Goal: Task Accomplishment & Management: Manage account settings

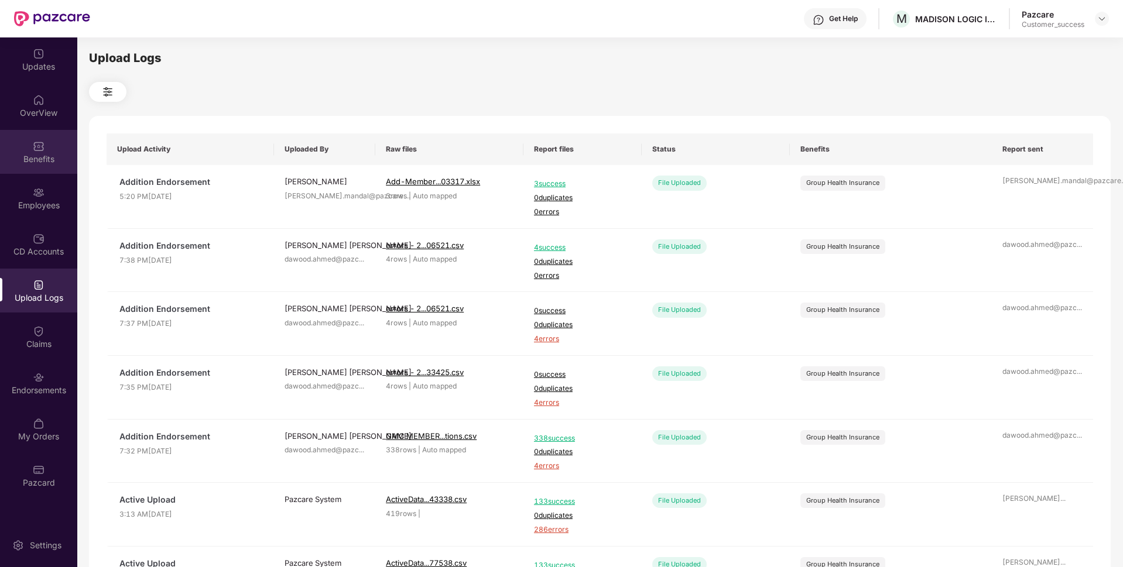
click at [1, 165] on div "Benefits" at bounding box center [38, 152] width 77 height 44
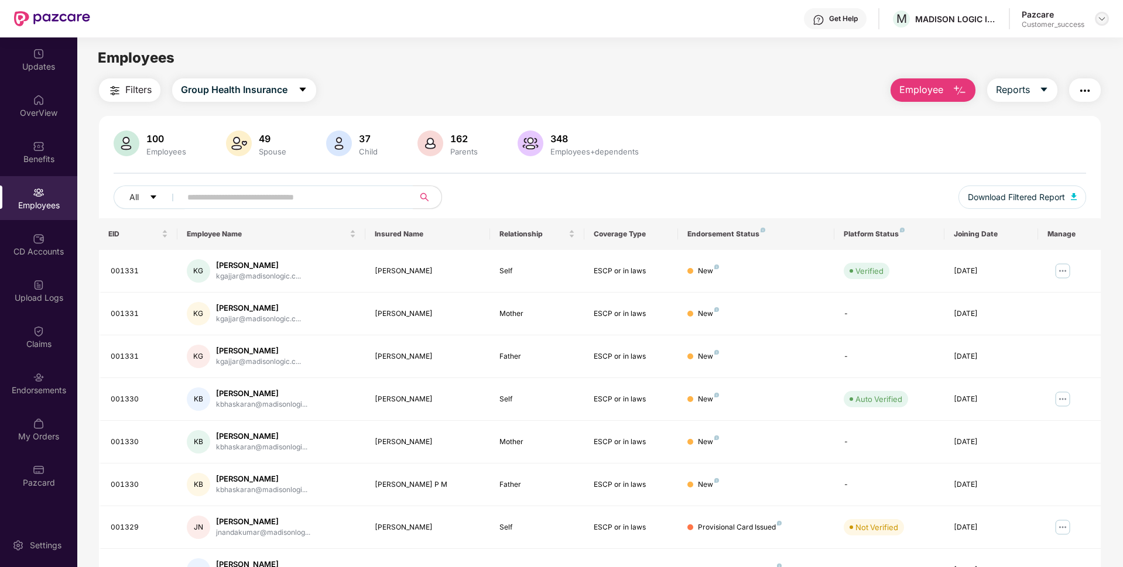
click at [1105, 18] on img at bounding box center [1101, 18] width 9 height 9
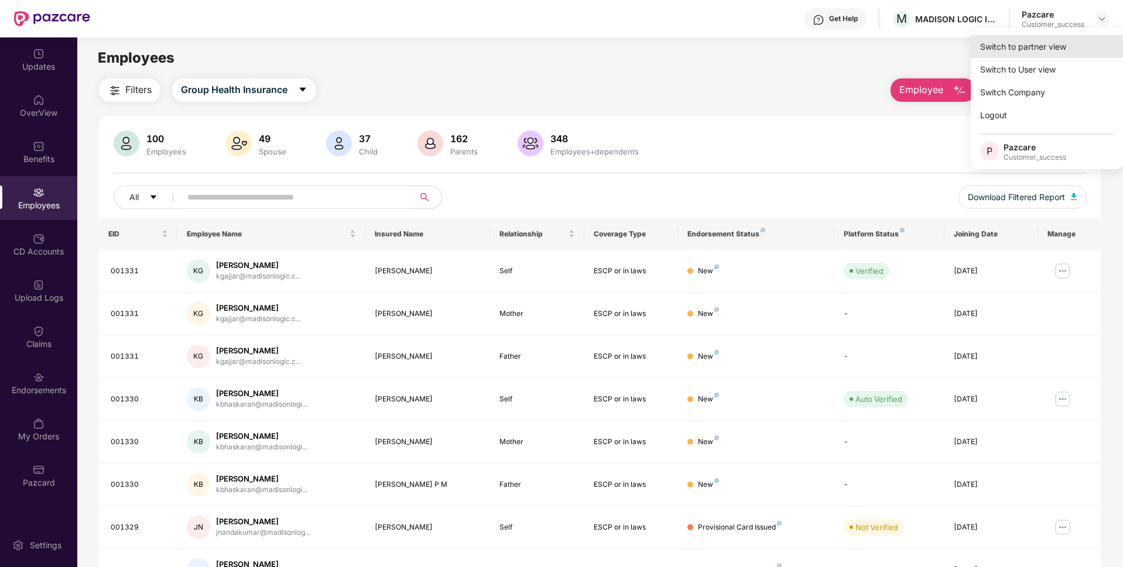
click at [1042, 45] on div "Switch to partner view" at bounding box center [1047, 46] width 152 height 23
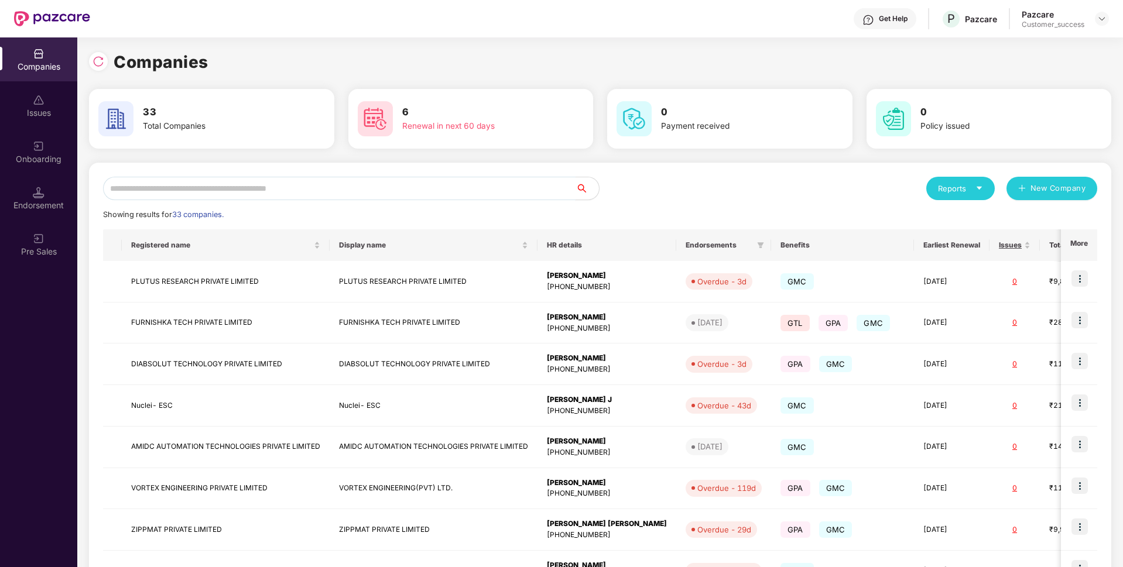
click at [329, 182] on input "text" at bounding box center [339, 188] width 473 height 23
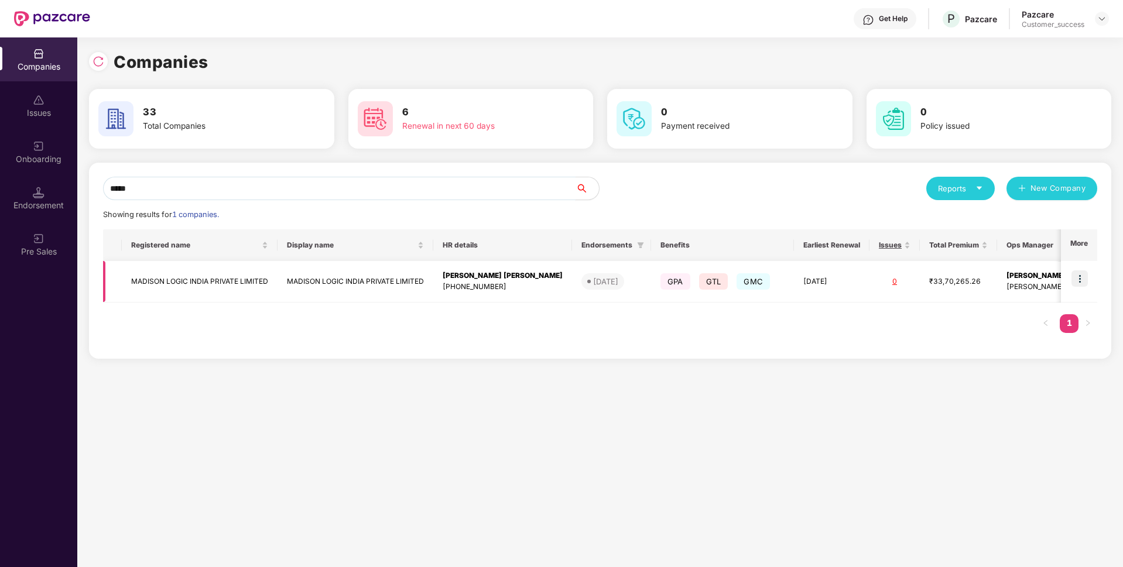
type input "*****"
click at [1084, 276] on img at bounding box center [1080, 279] width 16 height 16
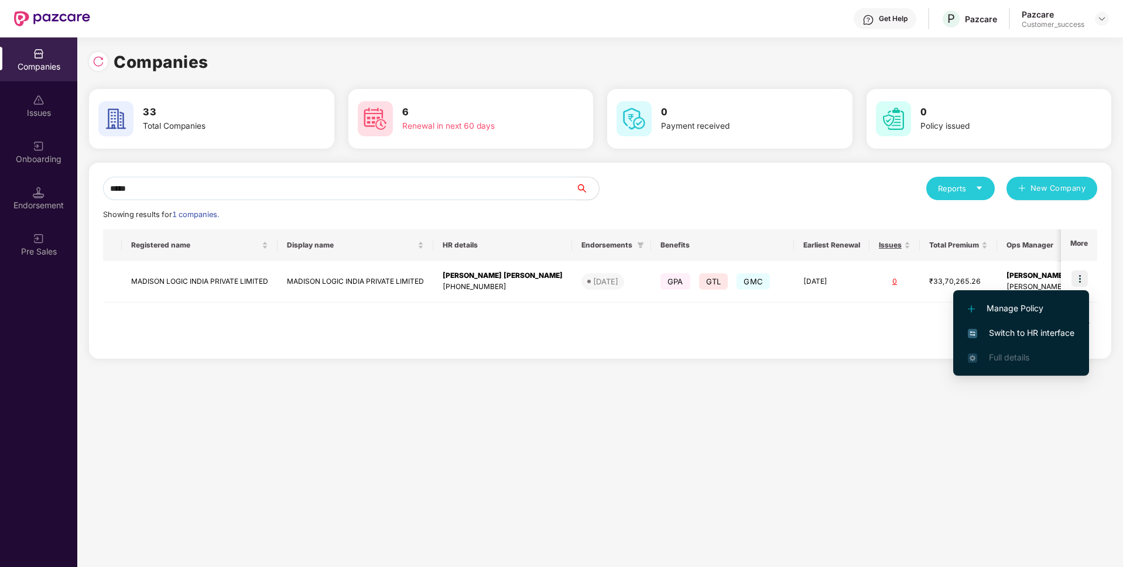
click at [1005, 326] on li "Switch to HR interface" at bounding box center [1021, 333] width 136 height 25
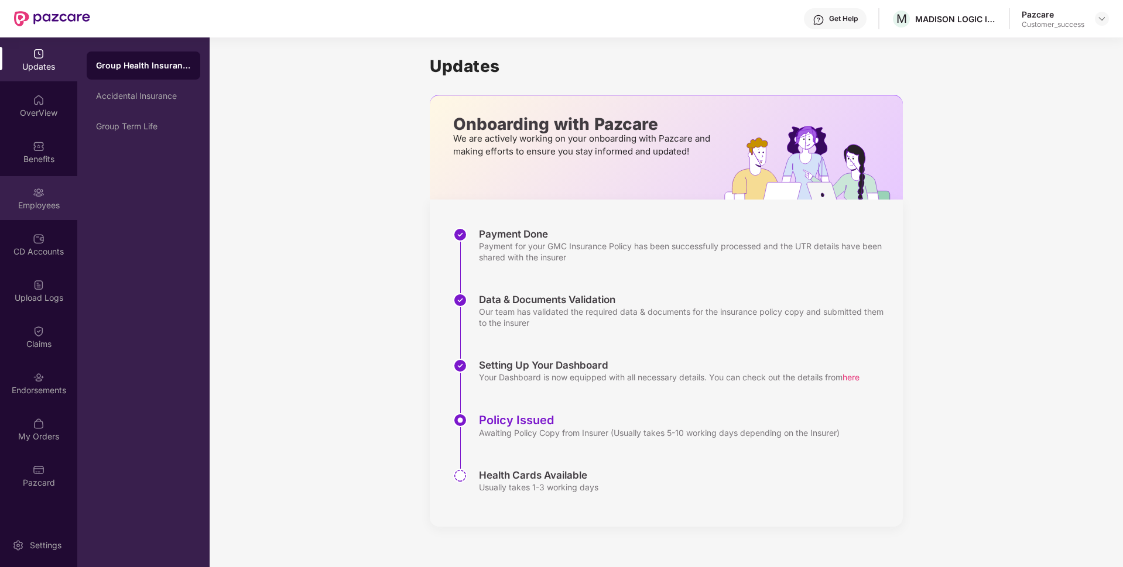
click at [0, 182] on div "Employees" at bounding box center [38, 198] width 77 height 44
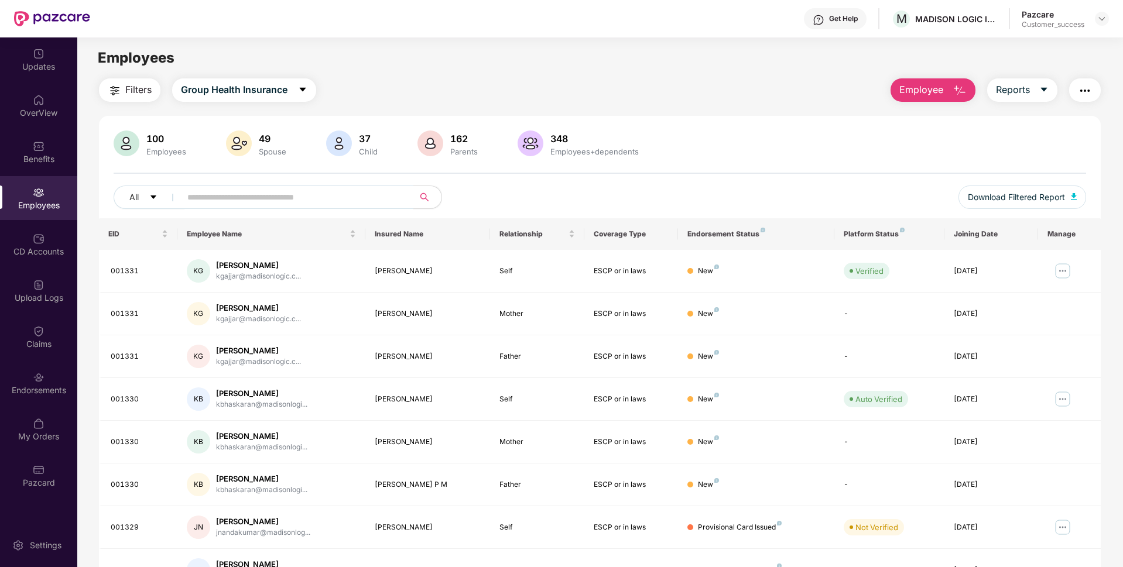
click at [272, 201] on input "text" at bounding box center [292, 198] width 210 height 18
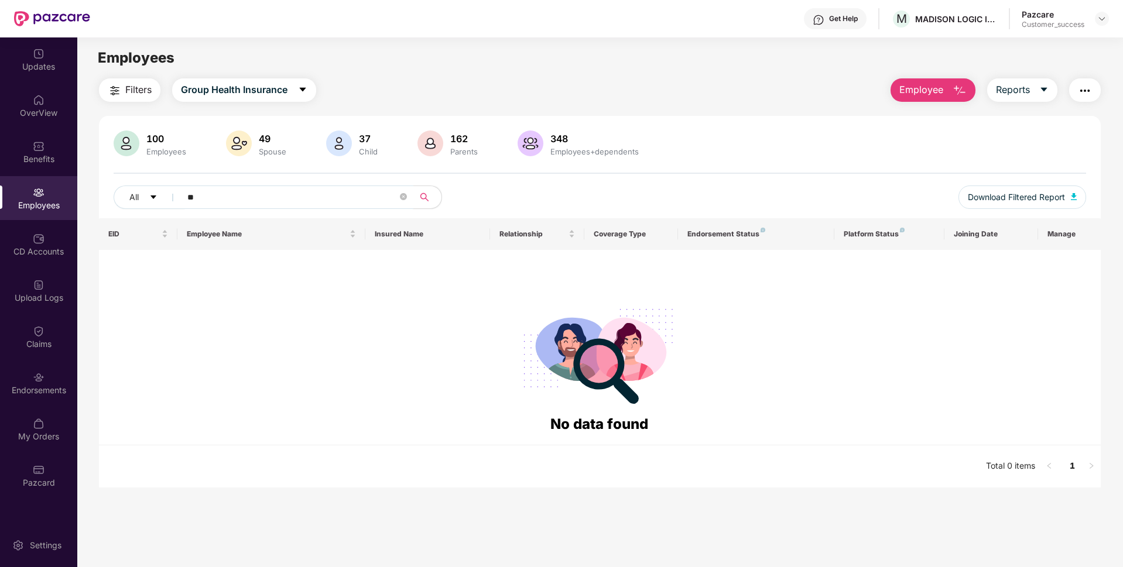
type input "*"
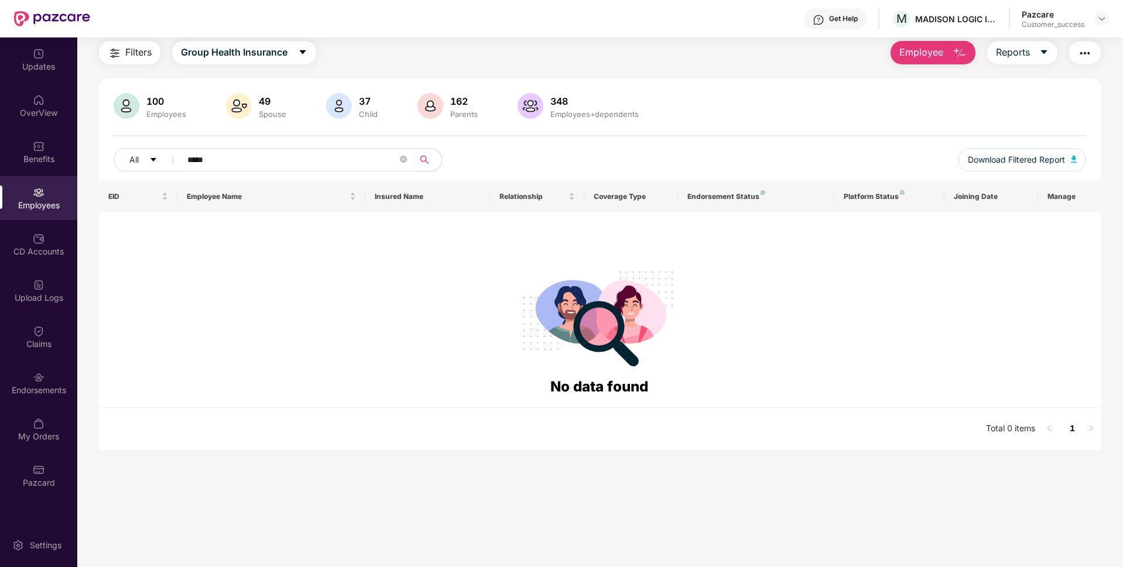
type input "*****"
drag, startPoint x: 240, startPoint y: 156, endPoint x: 150, endPoint y: 165, distance: 90.0
click at [150, 165] on div "All *****" at bounding box center [397, 159] width 567 height 23
type input "*"
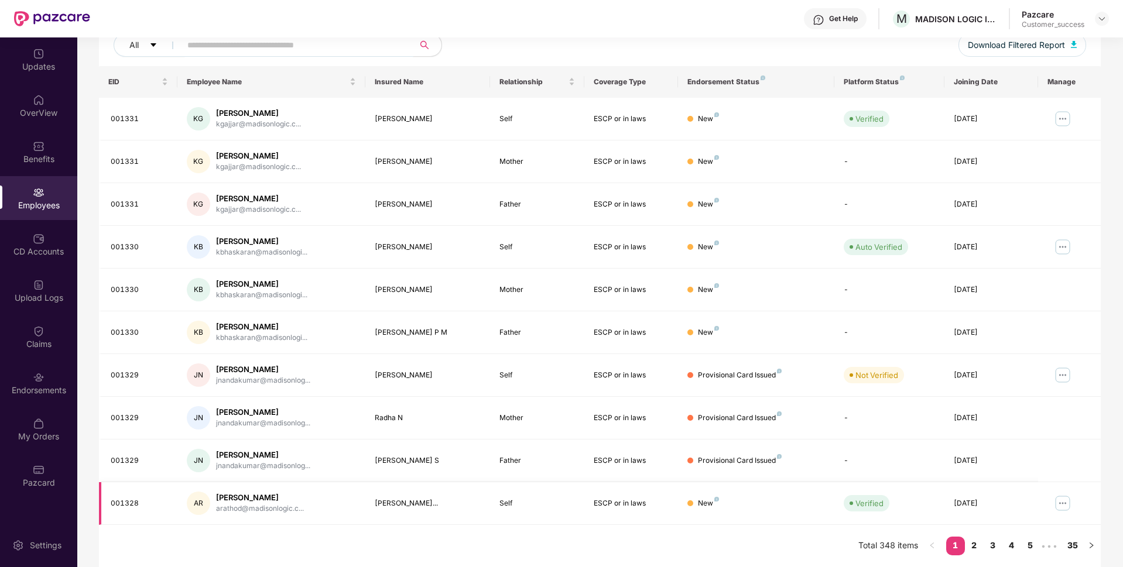
scroll to position [0, 0]
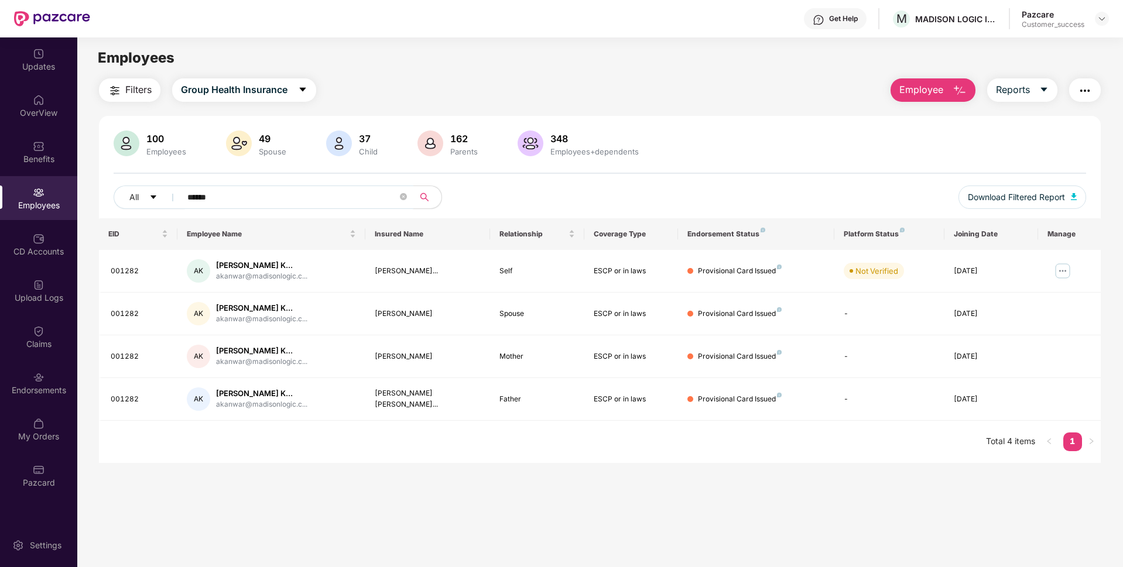
type input "******"
drag, startPoint x: 243, startPoint y: 197, endPoint x: 99, endPoint y: 227, distance: 147.2
click at [99, 227] on div "100 Employees 49 Spouse 37 Child 162 Parents 348 Employees+dependents All *****…" at bounding box center [600, 289] width 1002 height 347
click at [925, 43] on div "MADISON LOGIC INDIA PRIVATE LIMITED" at bounding box center [964, 46] width 146 height 28
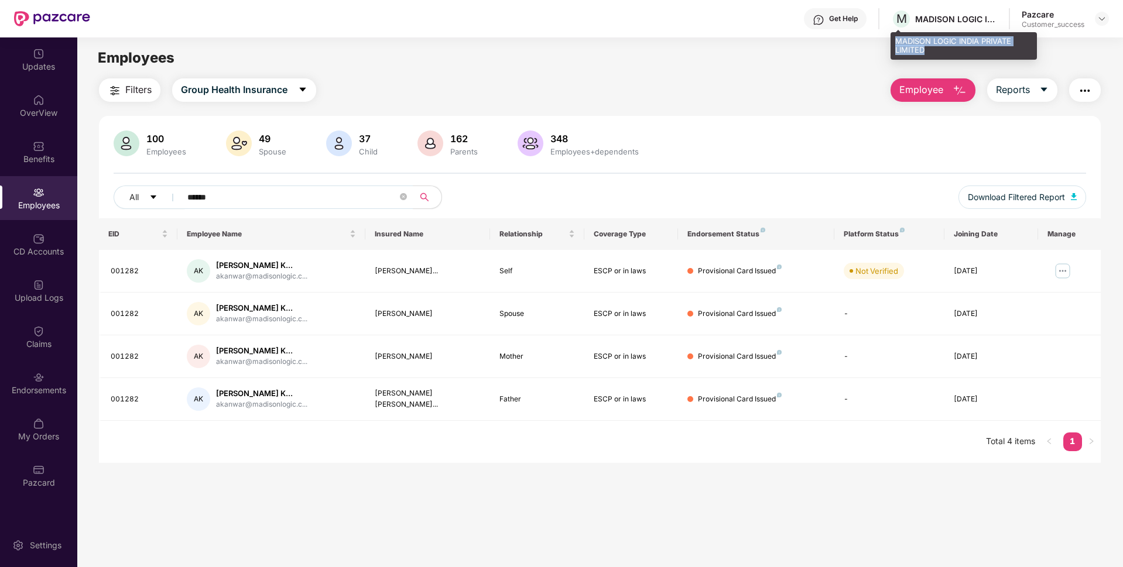
click at [925, 43] on div "MADISON LOGIC INDIA PRIVATE LIMITED" at bounding box center [964, 46] width 146 height 28
copy div "MADISON LOGIC INDIA PRIVATE LIMITED"
click at [1047, 199] on span "Download Filtered Report" at bounding box center [1016, 197] width 97 height 13
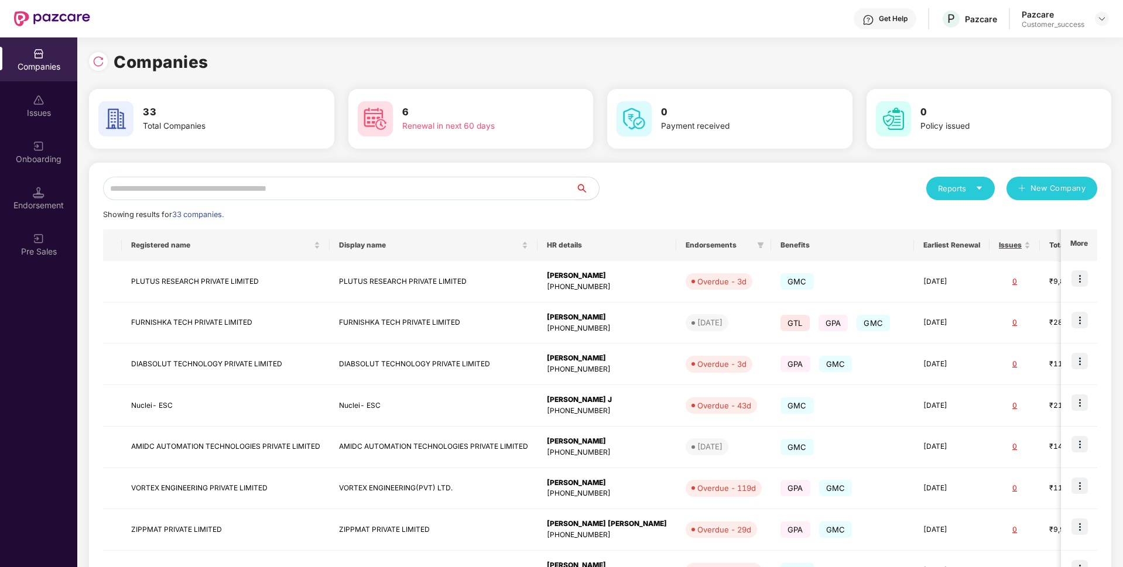
click at [298, 183] on input "text" at bounding box center [339, 188] width 473 height 23
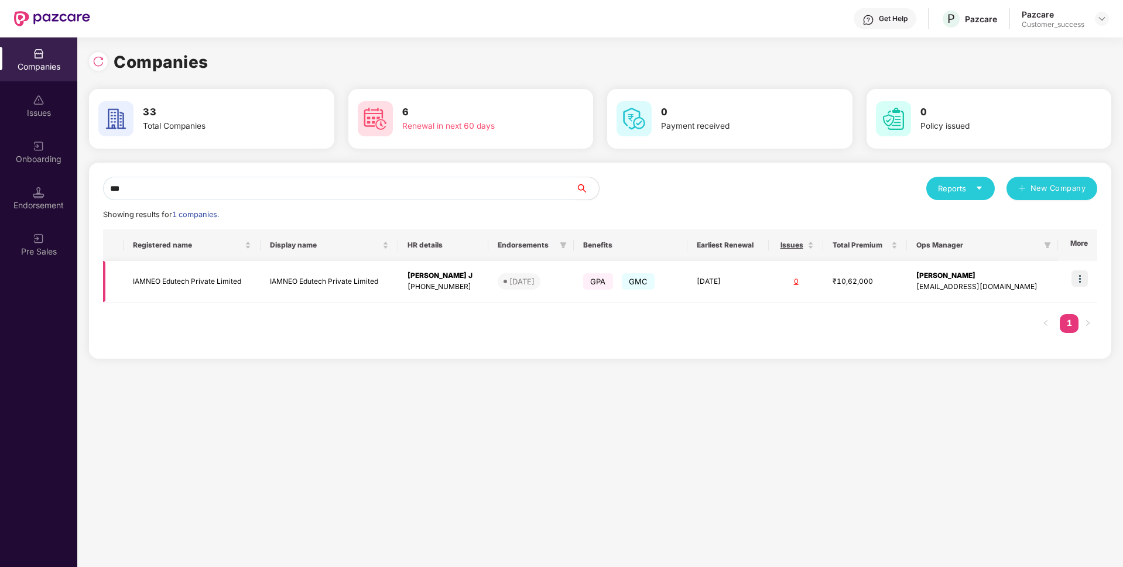
type input "***"
click at [1086, 279] on img at bounding box center [1080, 279] width 16 height 16
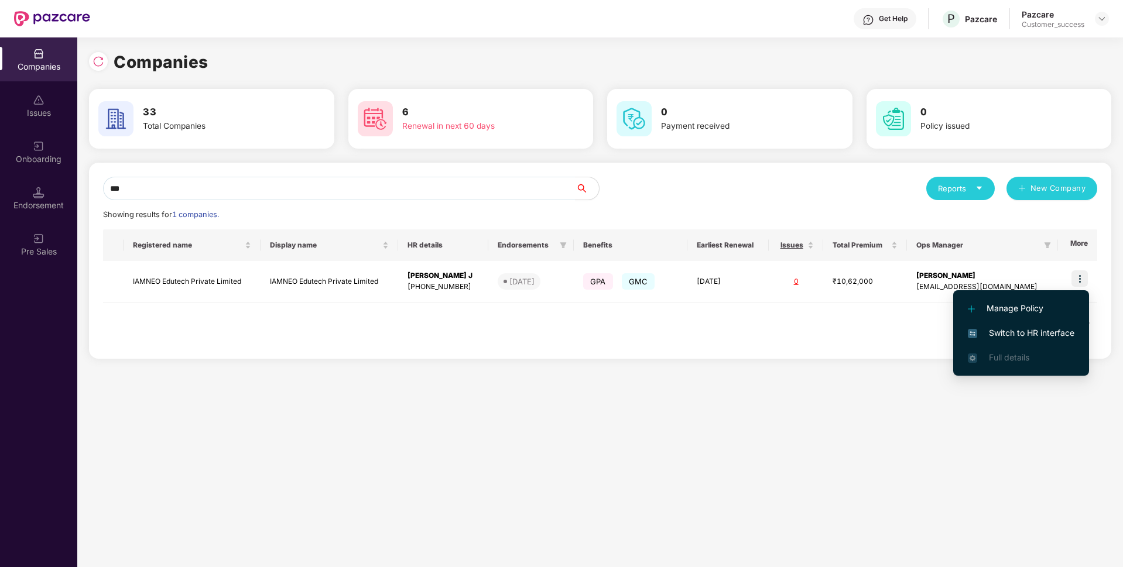
click at [986, 331] on span "Switch to HR interface" at bounding box center [1021, 333] width 107 height 13
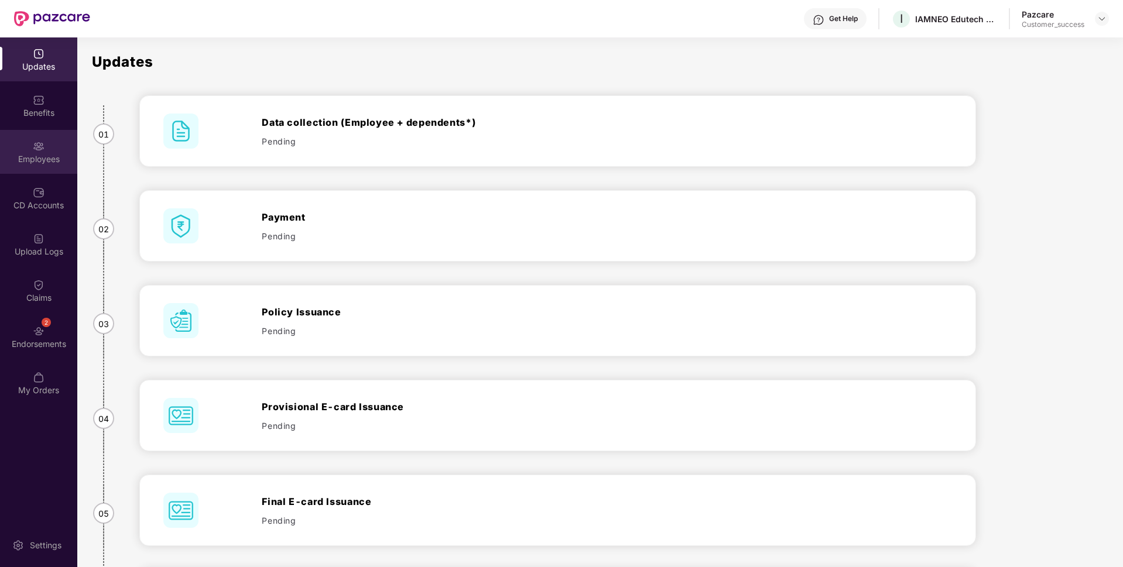
click at [19, 172] on div "Employees" at bounding box center [38, 152] width 77 height 44
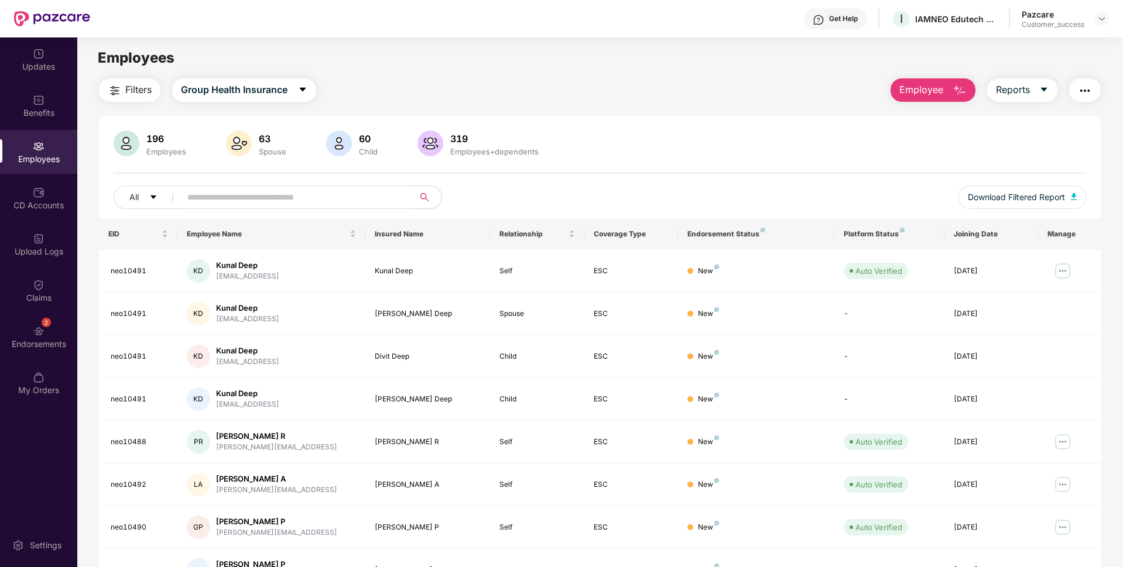
scroll to position [152, 0]
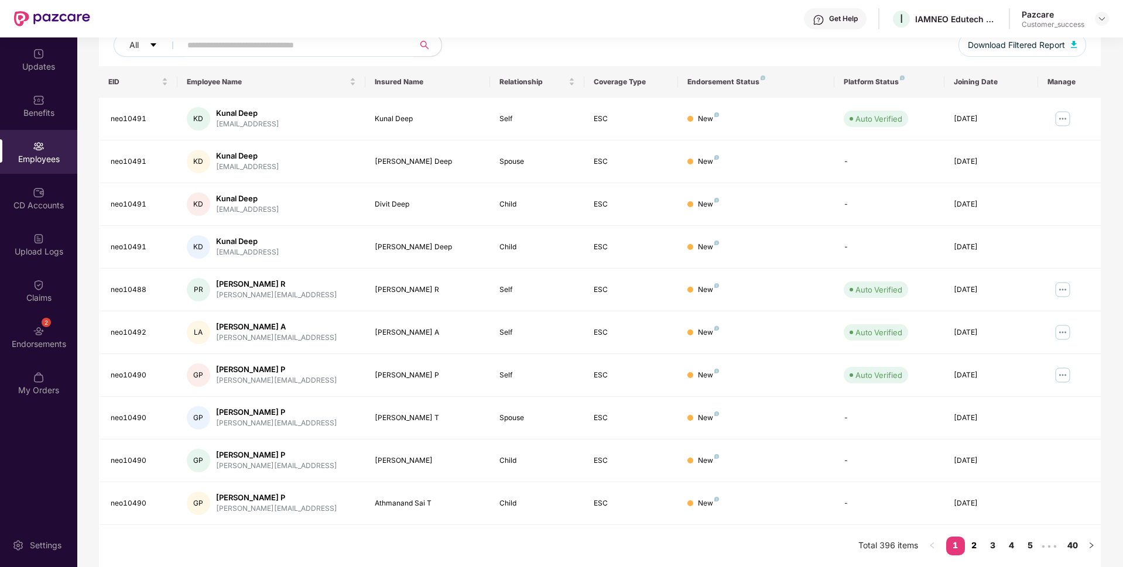
click at [973, 553] on link "2" at bounding box center [974, 546] width 19 height 18
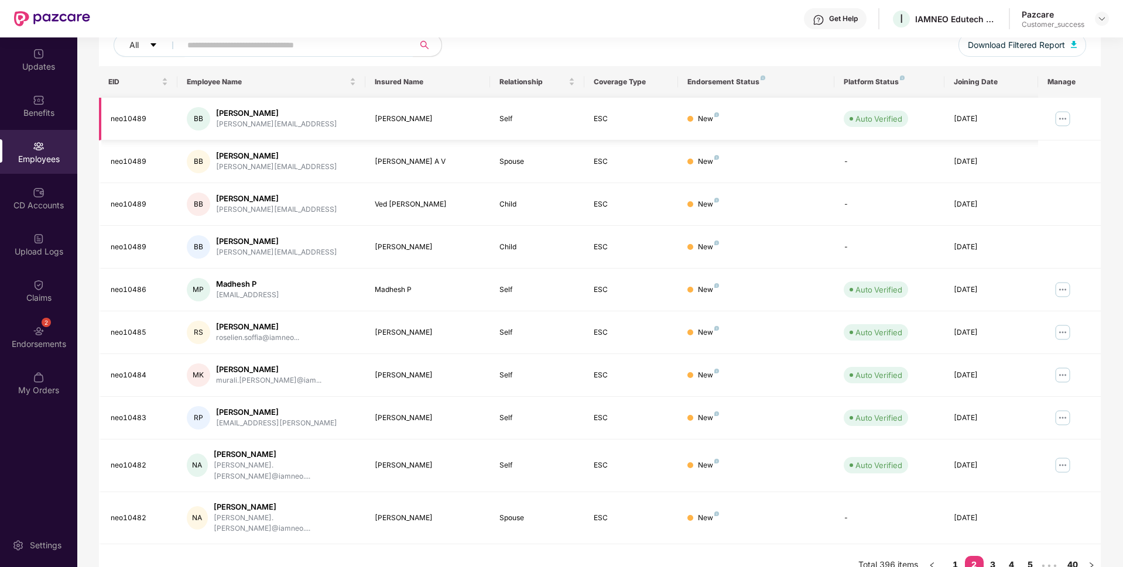
click at [1063, 122] on img at bounding box center [1063, 119] width 19 height 19
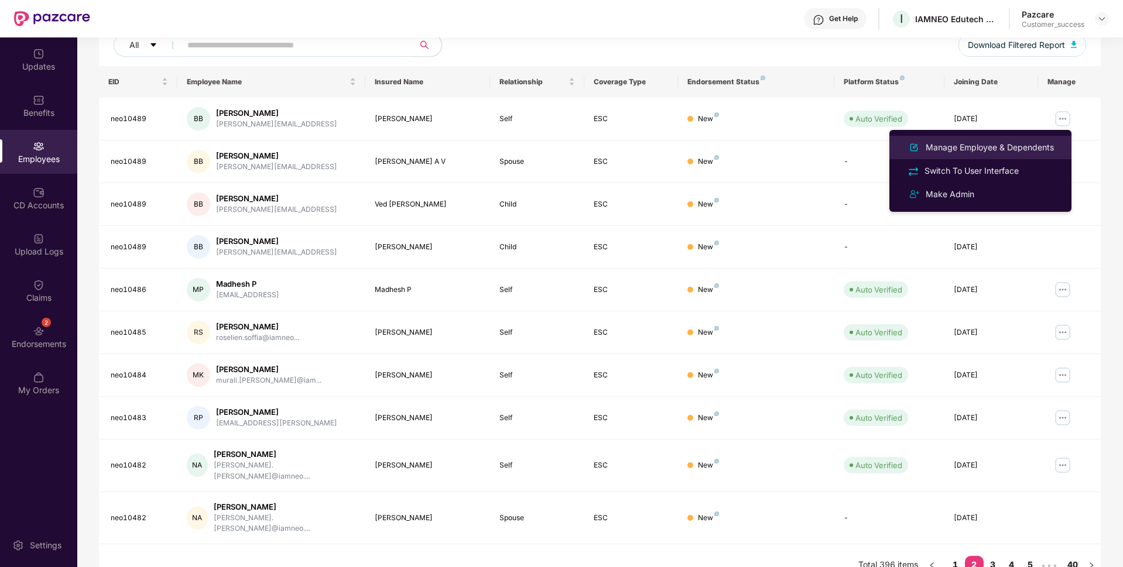
click at [1004, 139] on li "Manage Employee & Dependents" at bounding box center [981, 147] width 182 height 23
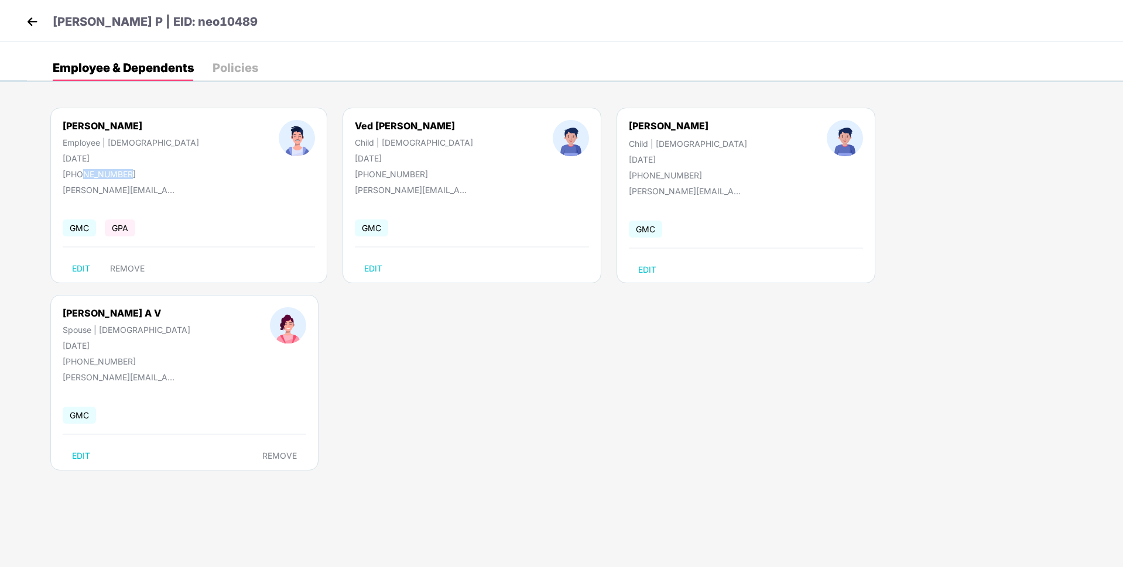
drag, startPoint x: 79, startPoint y: 176, endPoint x: 144, endPoint y: 170, distance: 65.3
click at [144, 170] on div "[PERSON_NAME] Employee | [DEMOGRAPHIC_DATA] [DATE] [PHONE_NUMBER]" at bounding box center [131, 149] width 216 height 59
drag, startPoint x: 76, startPoint y: 175, endPoint x: 169, endPoint y: 169, distance: 93.3
click at [169, 169] on div "[PERSON_NAME] Employee | [DEMOGRAPHIC_DATA] [DATE] [PHONE_NUMBER]" at bounding box center [131, 149] width 216 height 59
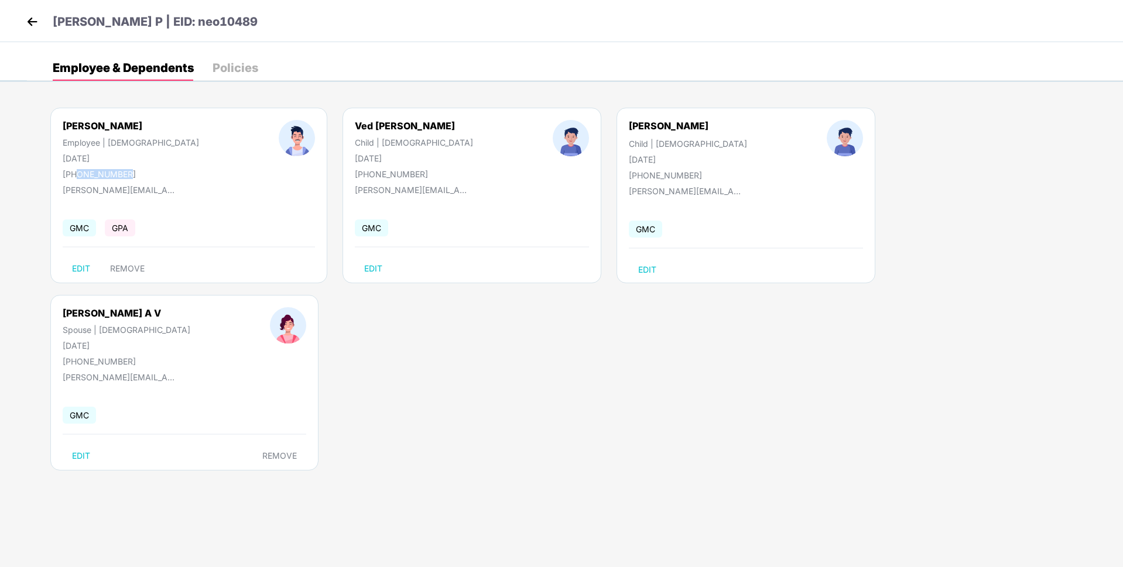
copy div "9500451273"
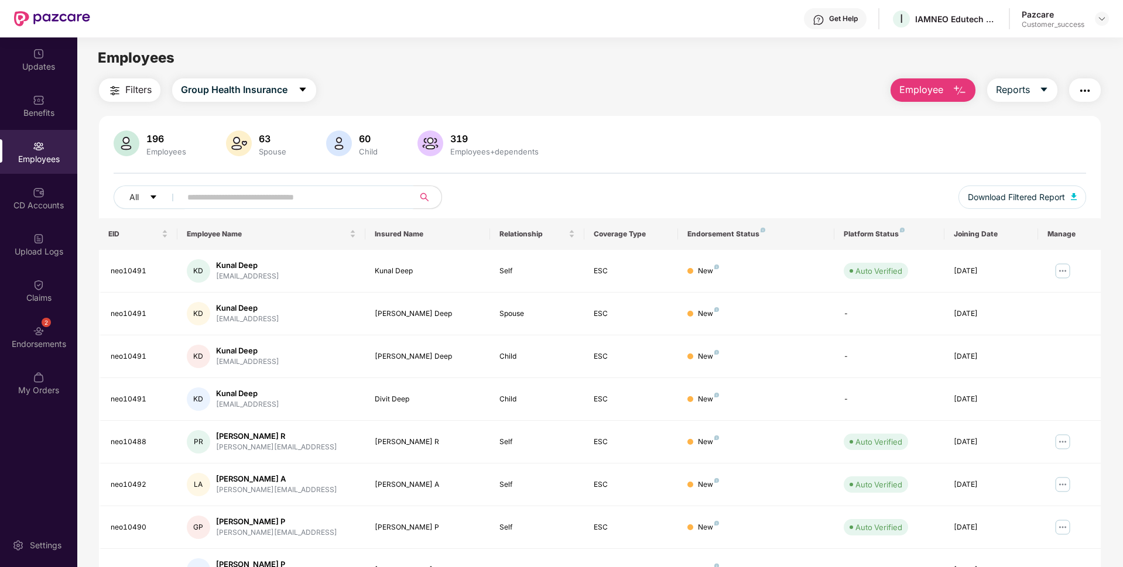
click at [238, 192] on input "text" at bounding box center [292, 198] width 210 height 18
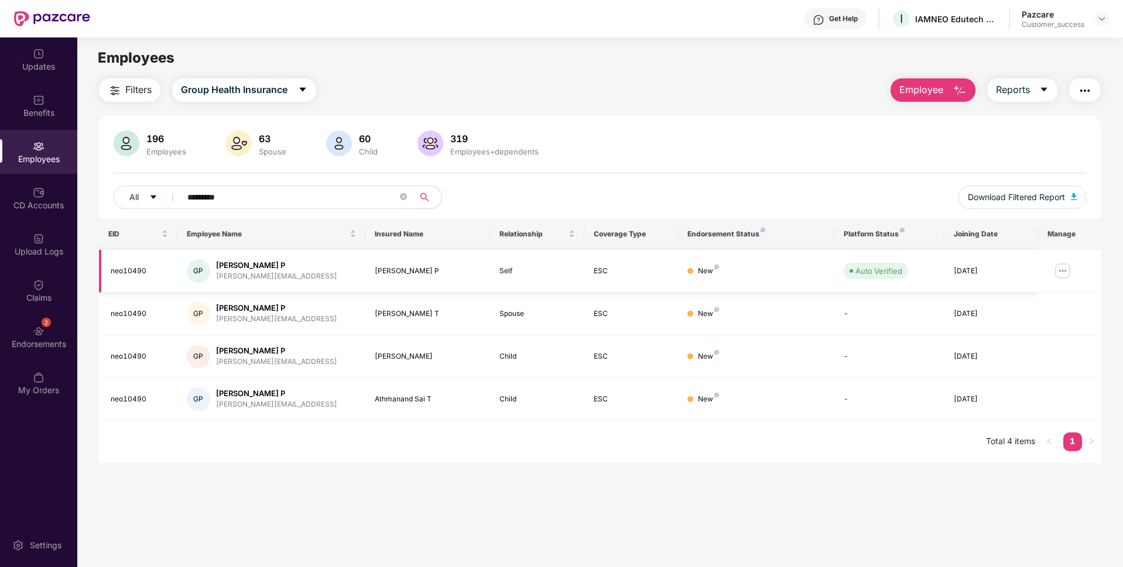
type input "*********"
click at [1060, 275] on img at bounding box center [1063, 271] width 19 height 19
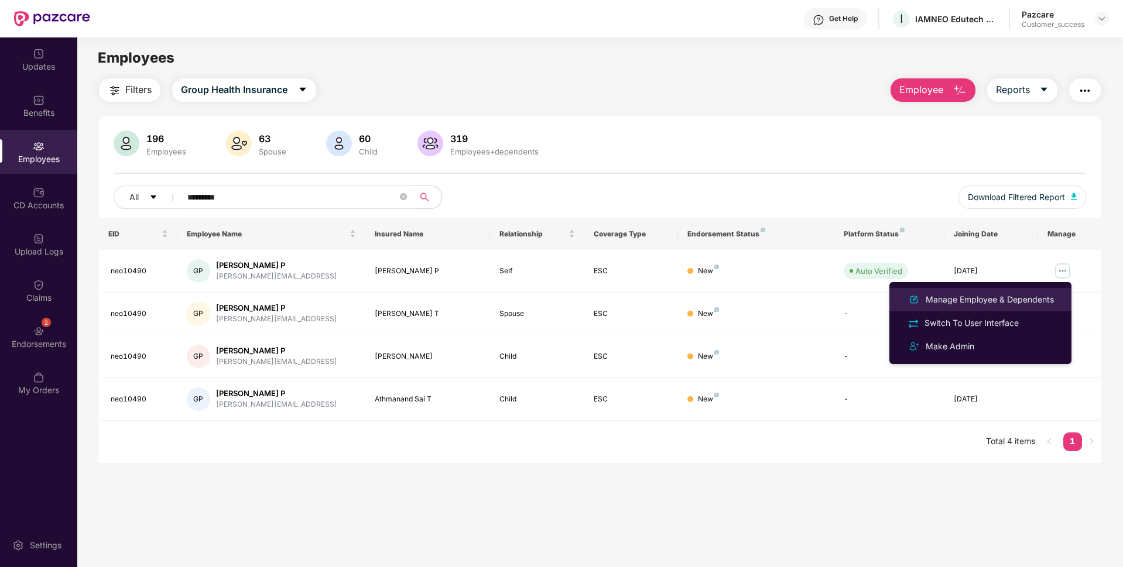
click at [989, 294] on div "Manage Employee & Dependents" at bounding box center [990, 299] width 133 height 13
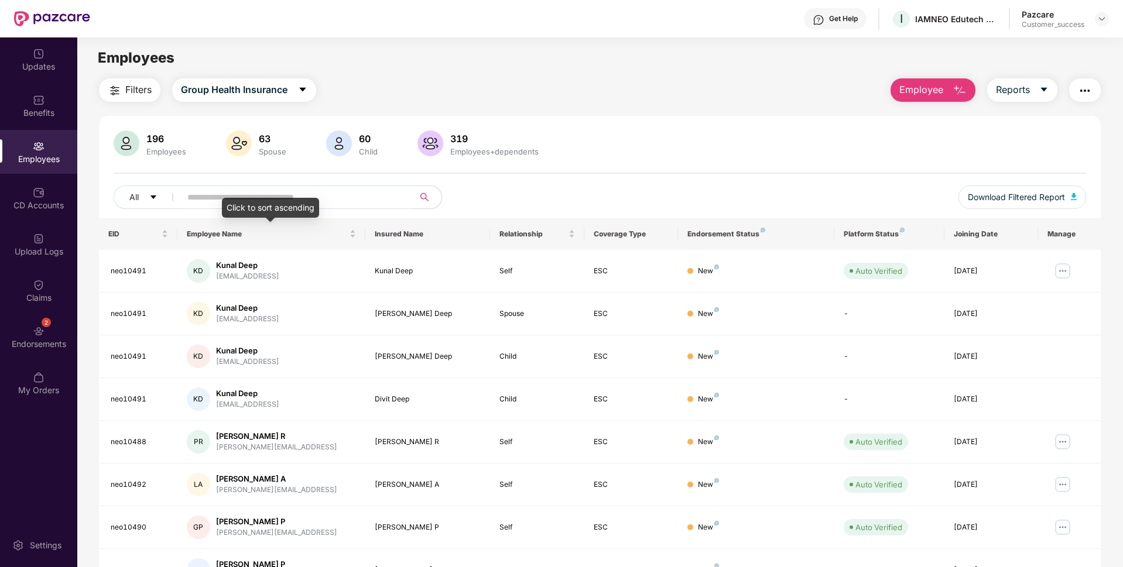
click at [269, 200] on div "Click to sort ascending" at bounding box center [270, 208] width 97 height 20
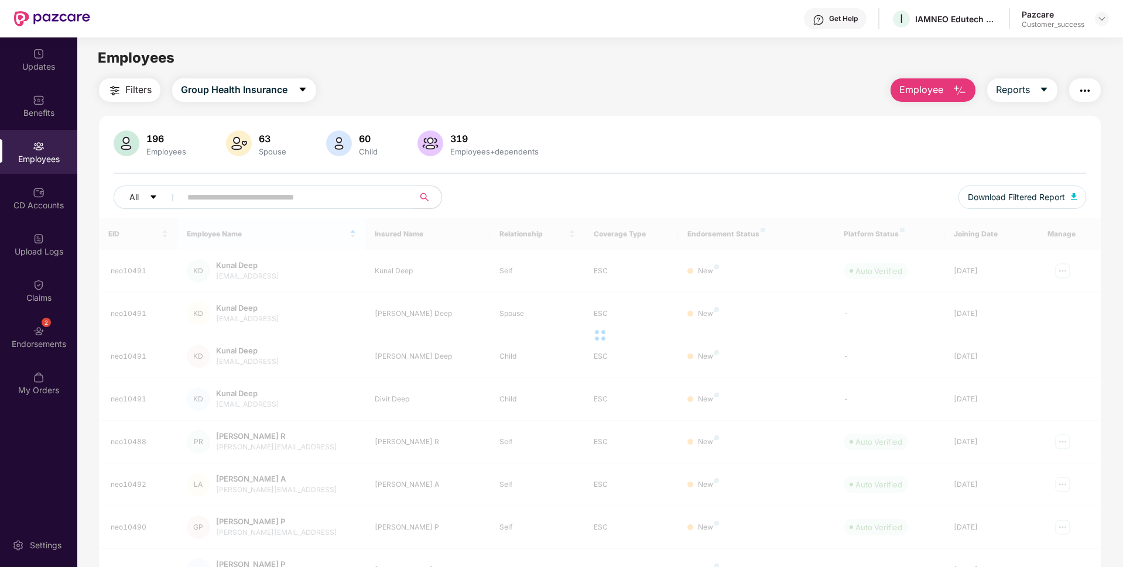
click at [245, 196] on input "text" at bounding box center [292, 198] width 210 height 18
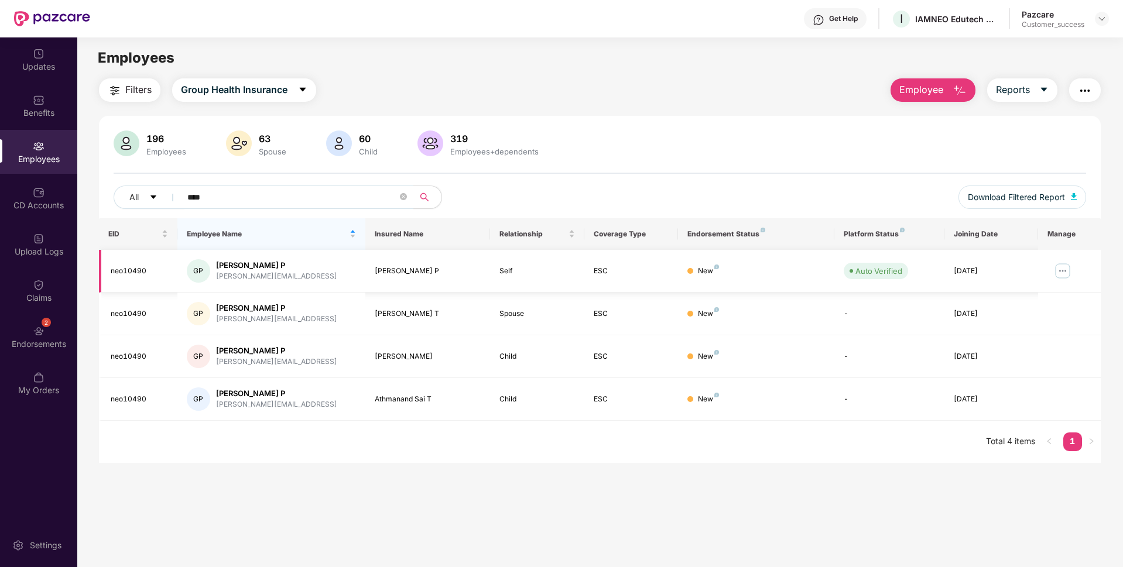
type input "****"
click at [1056, 275] on img at bounding box center [1063, 271] width 19 height 19
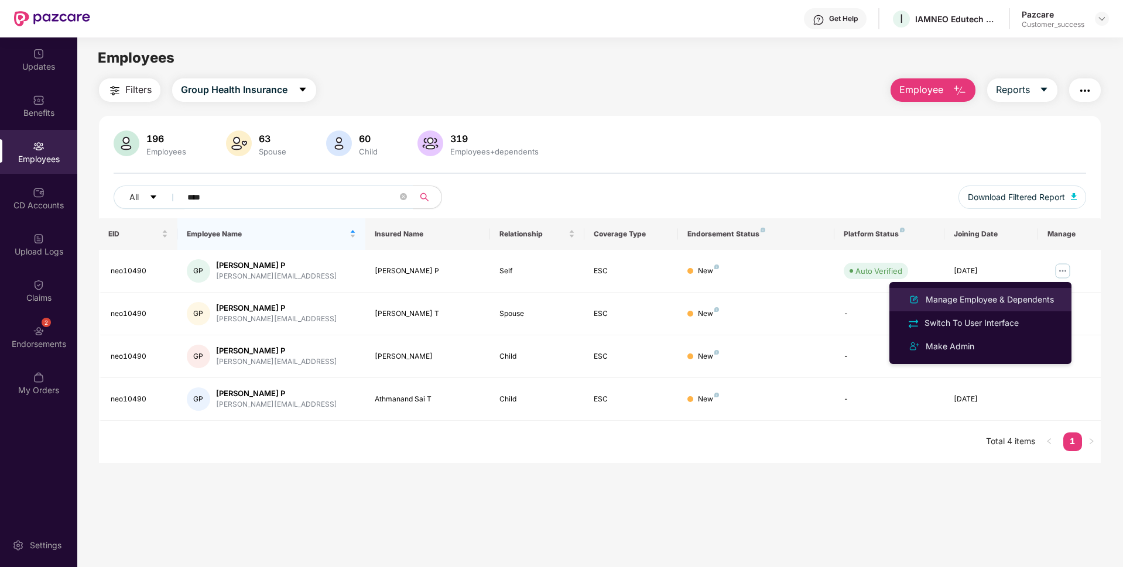
click at [992, 307] on div "Manage Employee & Dependents" at bounding box center [981, 300] width 152 height 14
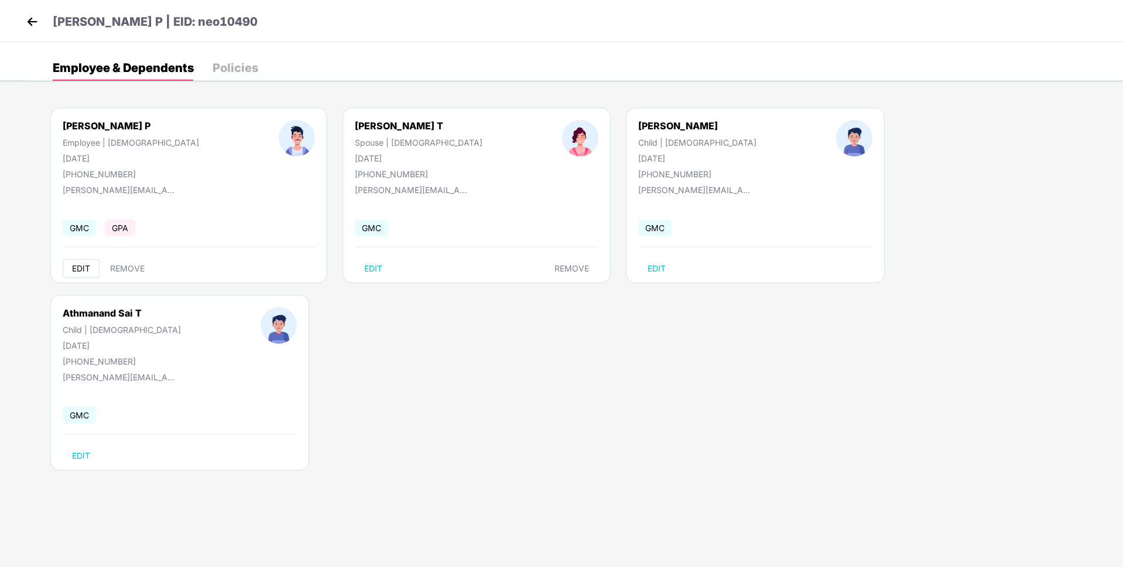
click at [86, 263] on button "EDIT" at bounding box center [81, 268] width 37 height 19
select select "****"
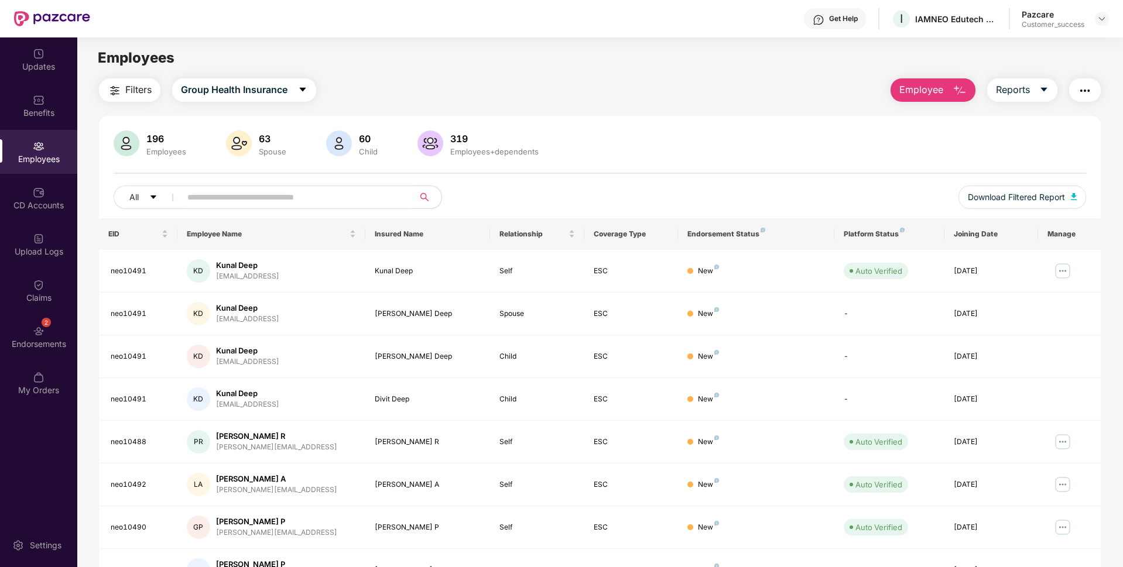
click at [214, 191] on input "text" at bounding box center [292, 198] width 210 height 18
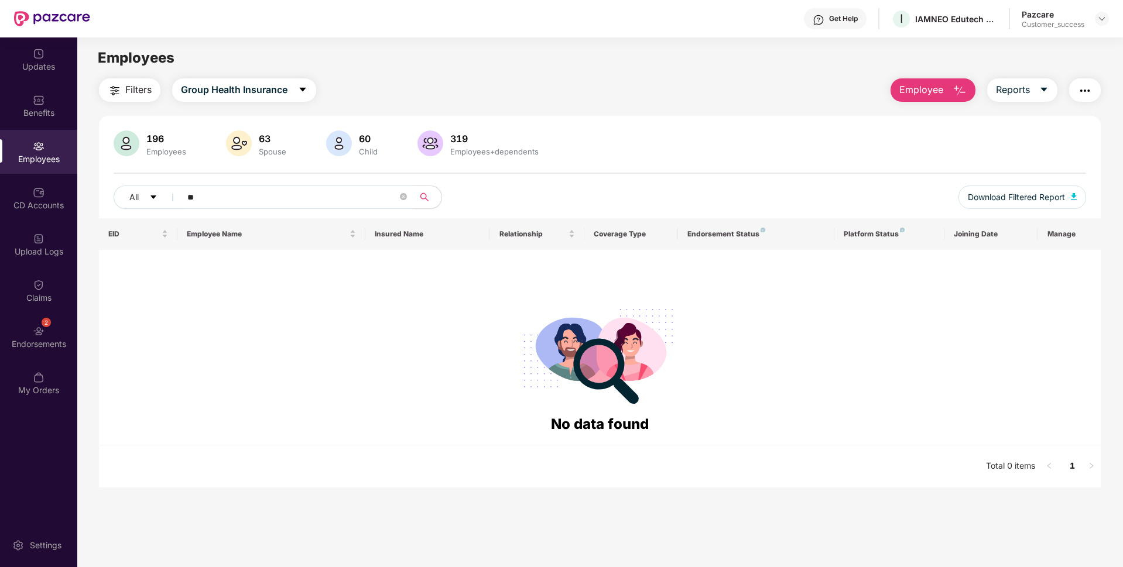
type input "**"
click at [22, 172] on div "Employees" at bounding box center [38, 152] width 77 height 44
click at [13, 121] on div "Benefits" at bounding box center [38, 106] width 77 height 44
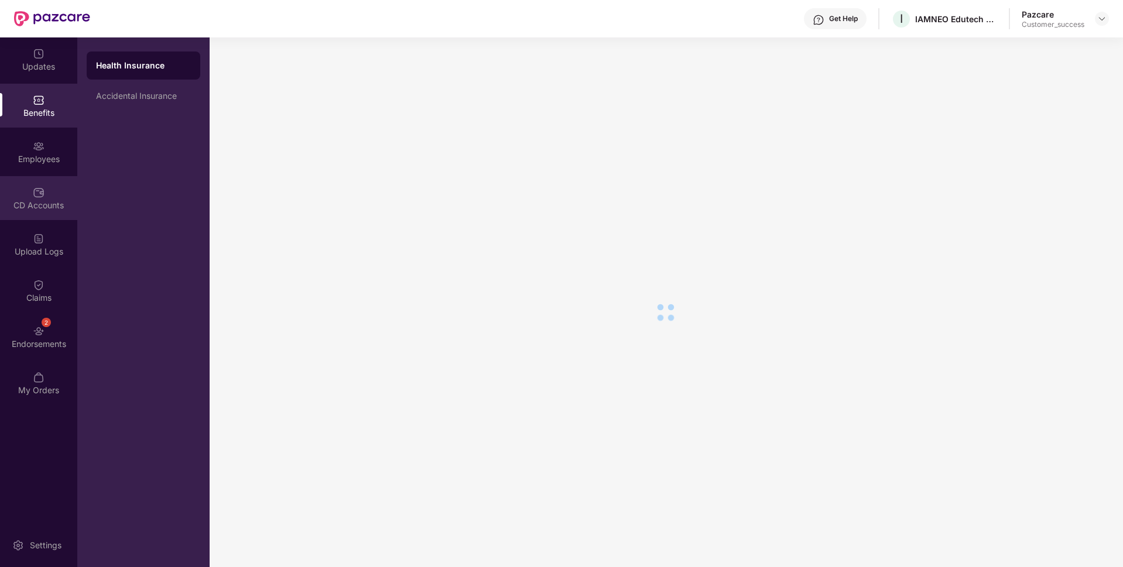
click at [23, 183] on div "CD Accounts" at bounding box center [38, 198] width 77 height 44
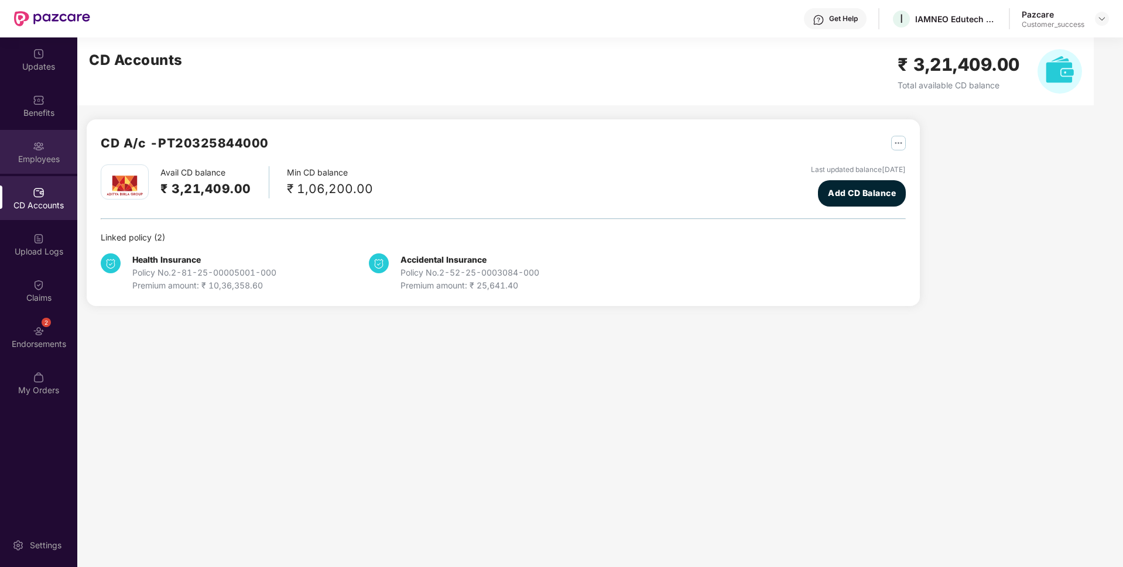
click at [20, 166] on div "Employees" at bounding box center [38, 152] width 77 height 44
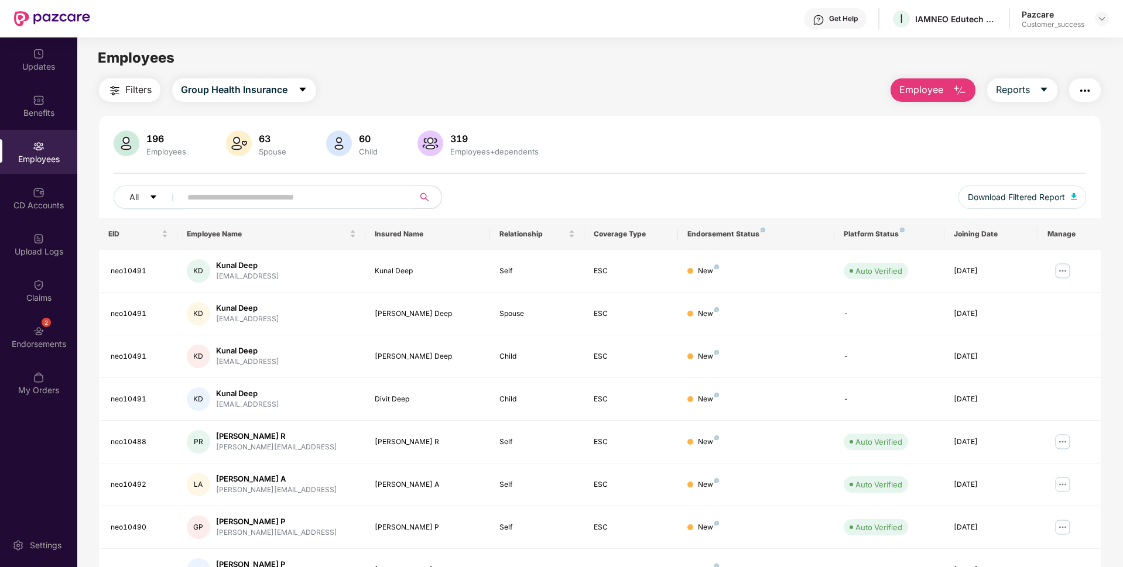
click at [203, 208] on span at bounding box center [293, 197] width 240 height 23
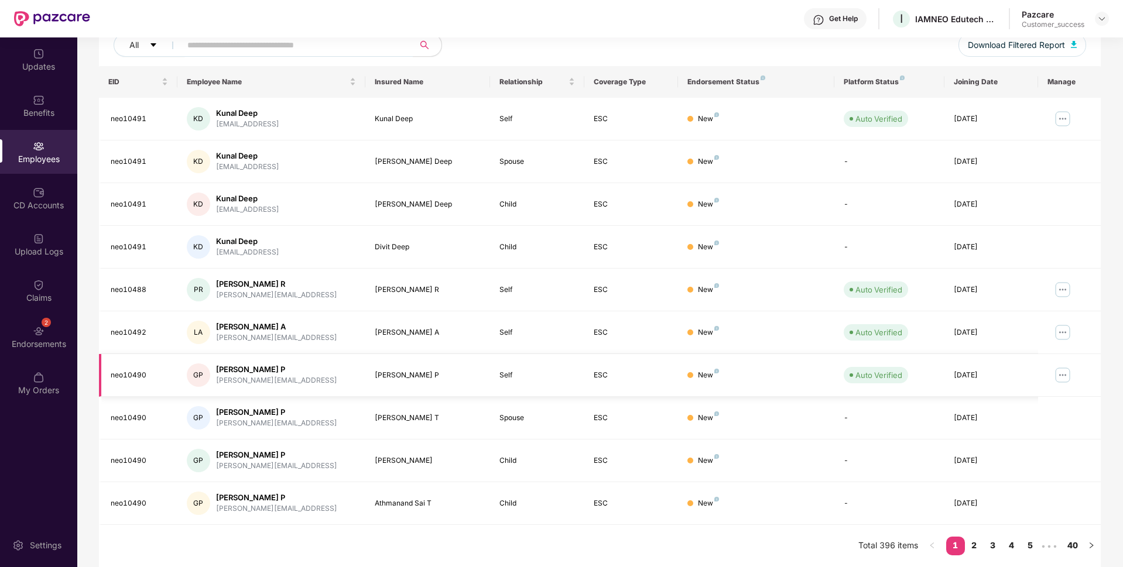
click at [1068, 377] on img at bounding box center [1063, 375] width 19 height 19
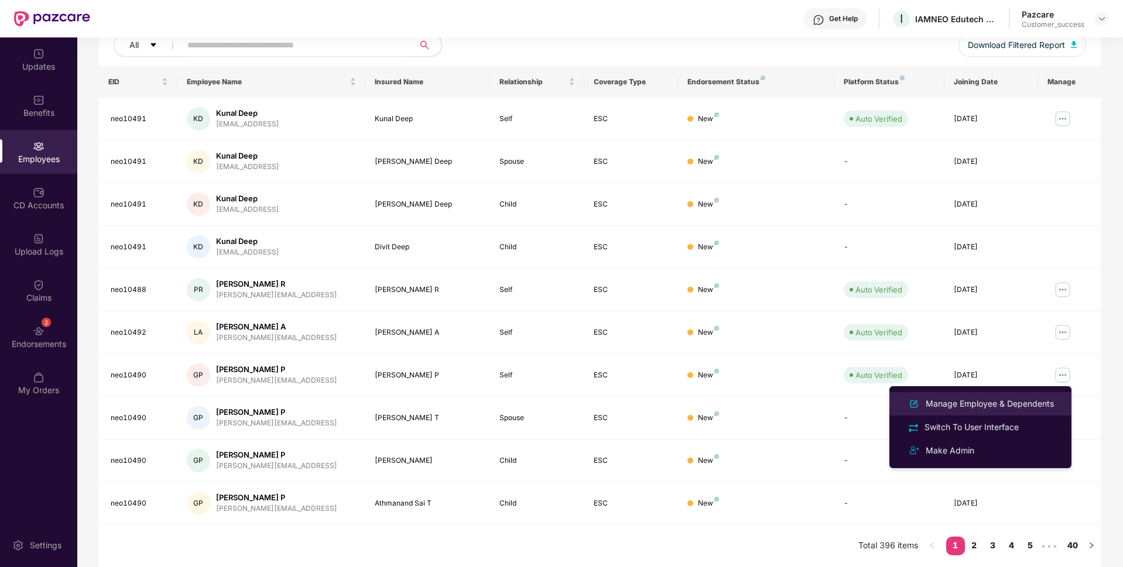
click at [967, 410] on div "Manage Employee & Dependents" at bounding box center [990, 404] width 133 height 13
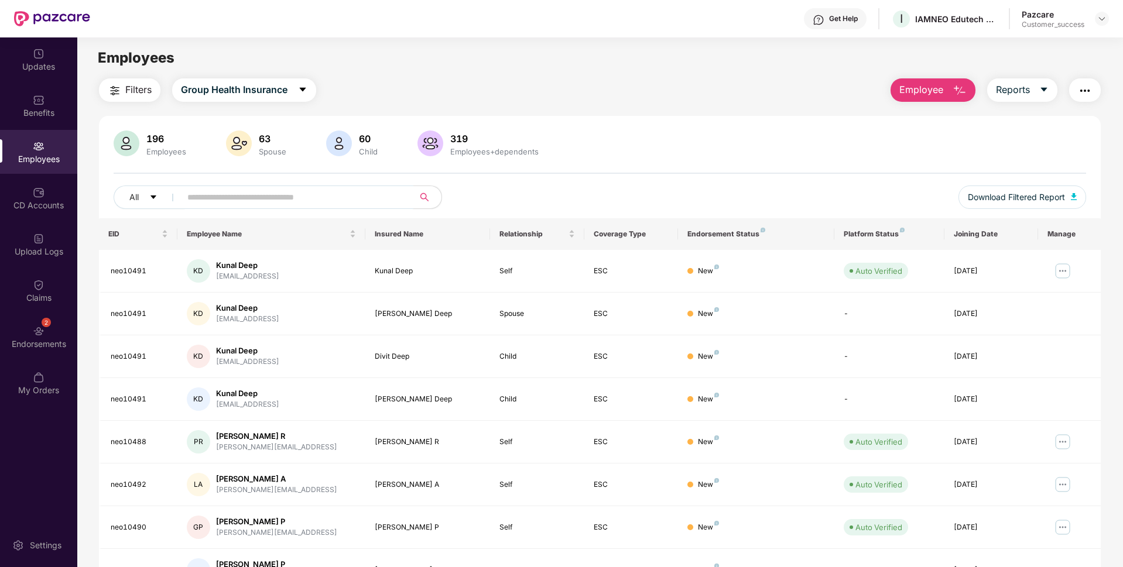
click at [254, 196] on input "text" at bounding box center [292, 198] width 210 height 18
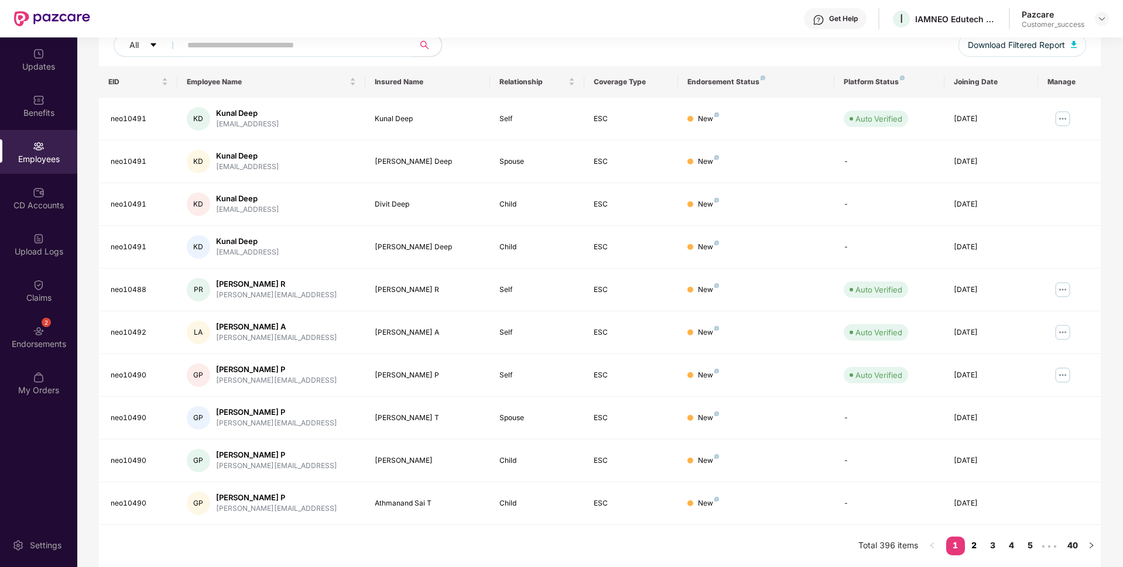
click at [979, 542] on link "2" at bounding box center [974, 546] width 19 height 18
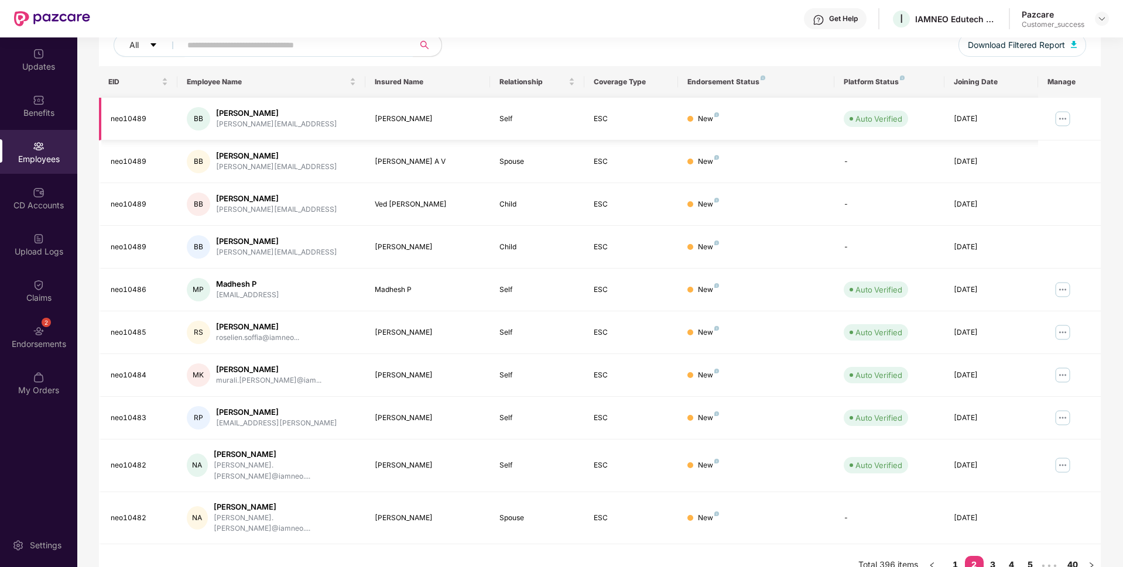
click at [1059, 119] on img at bounding box center [1063, 119] width 19 height 19
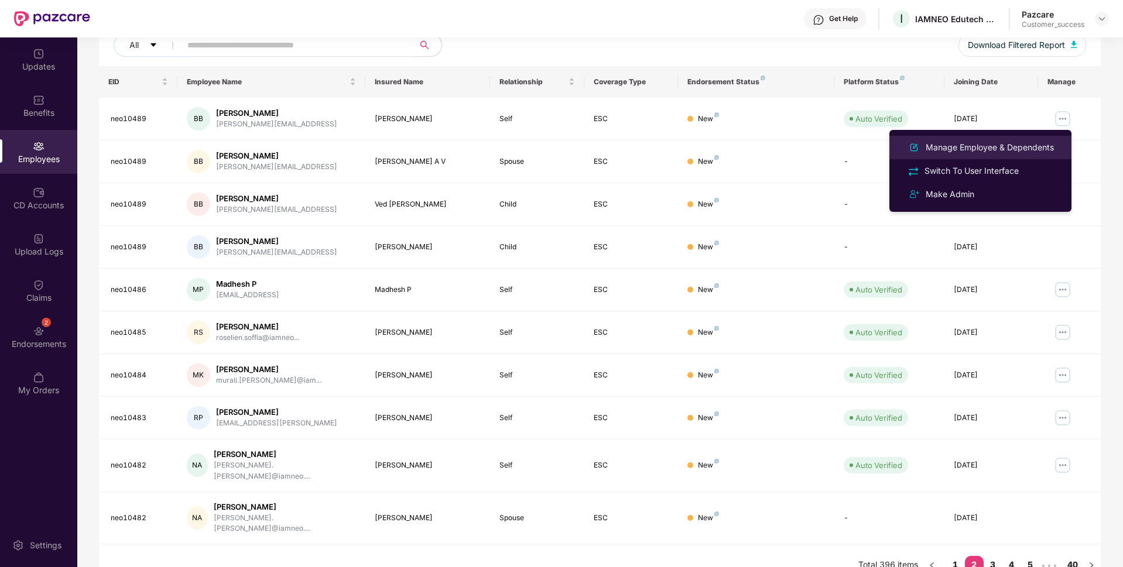
click at [1003, 141] on div "Manage Employee & Dependents" at bounding box center [981, 148] width 152 height 14
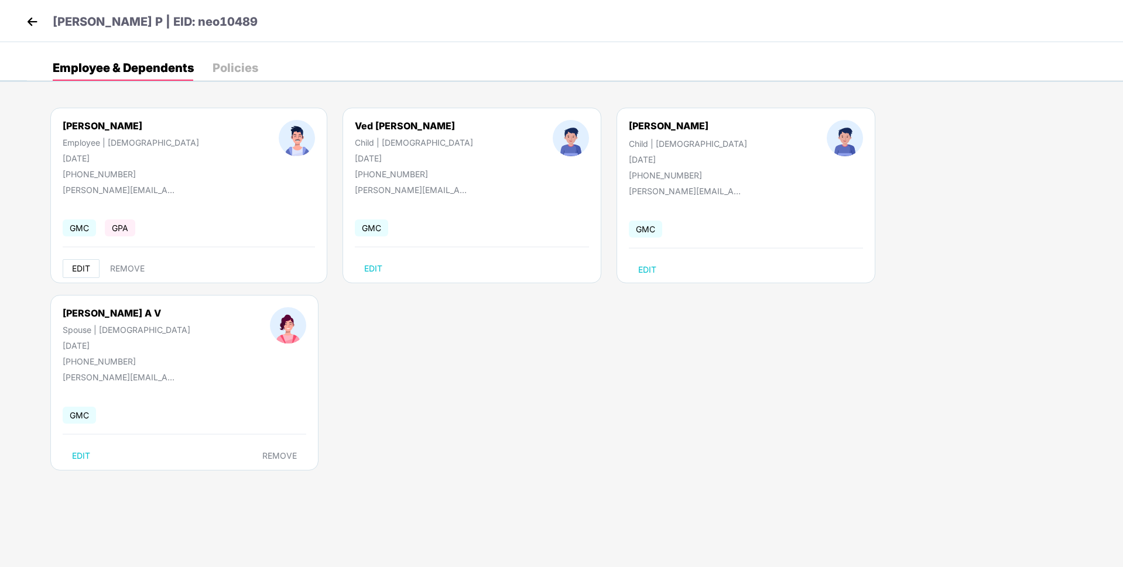
click at [82, 271] on span "EDIT" at bounding box center [81, 268] width 18 height 9
select select "****"
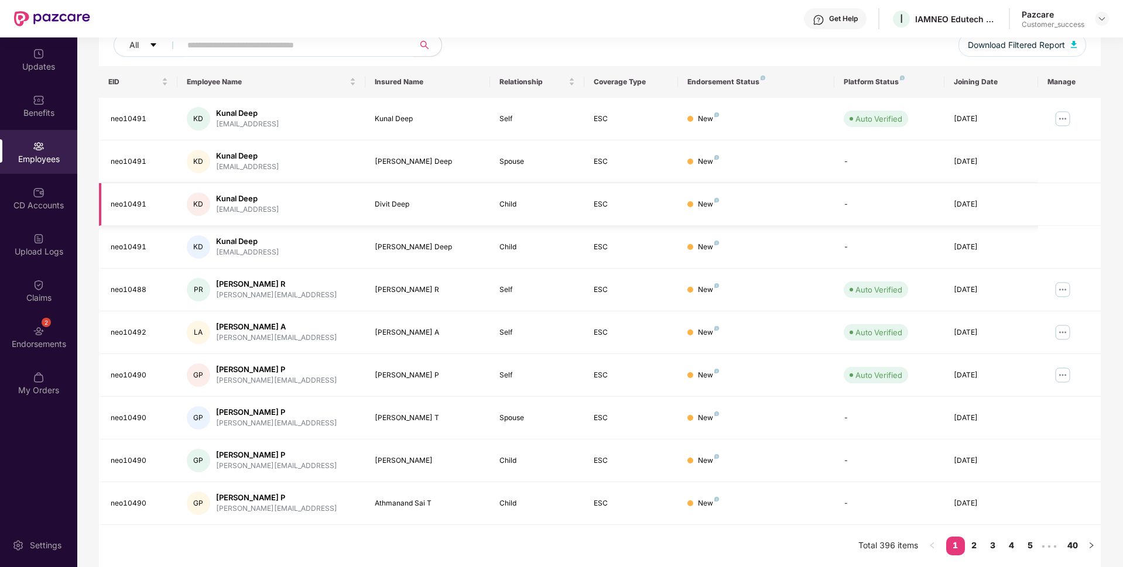
scroll to position [0, 0]
